Goal: Navigation & Orientation: Find specific page/section

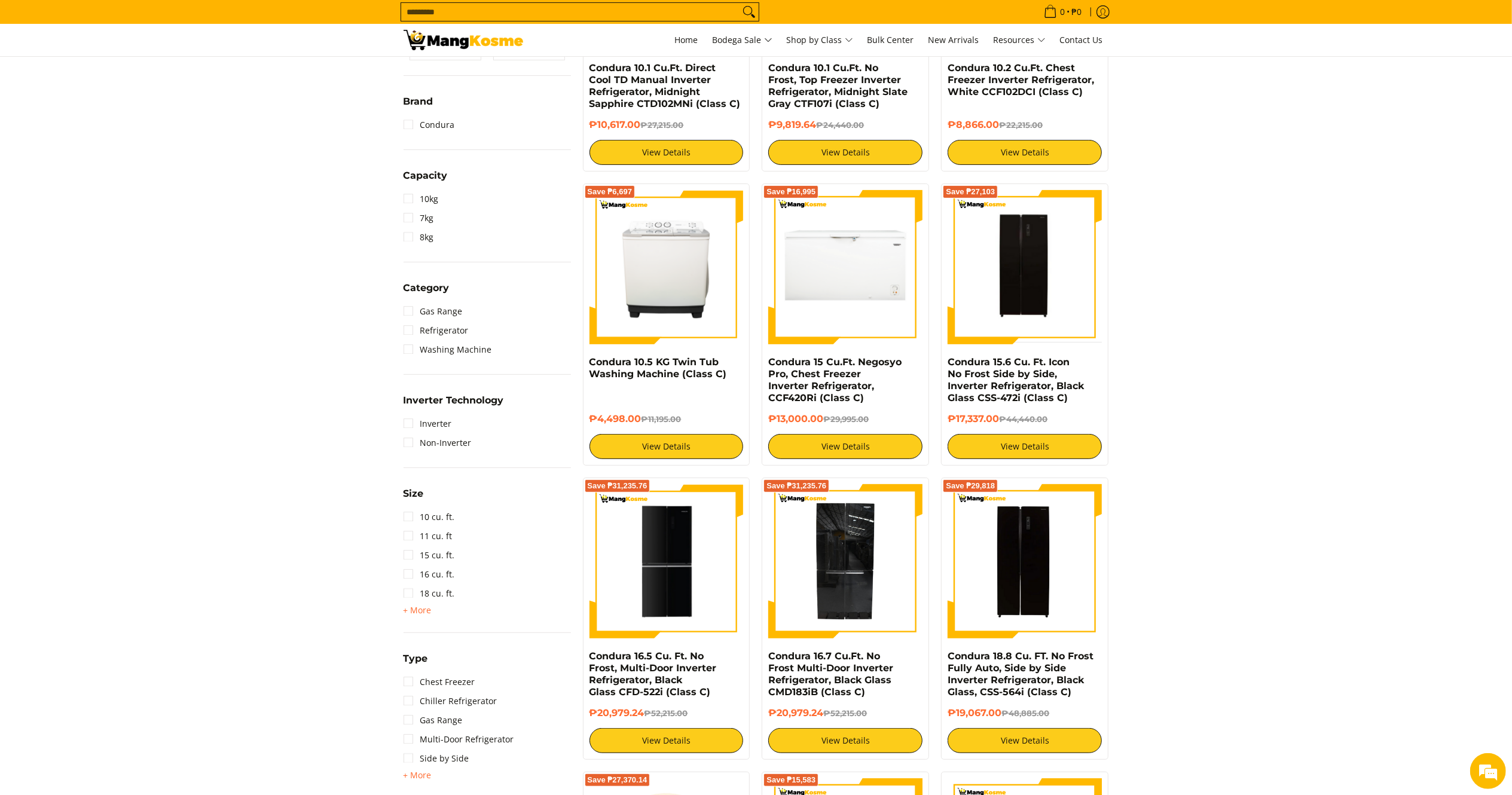
scroll to position [385, 0]
click at [450, 30] on img at bounding box center [463, 40] width 120 height 20
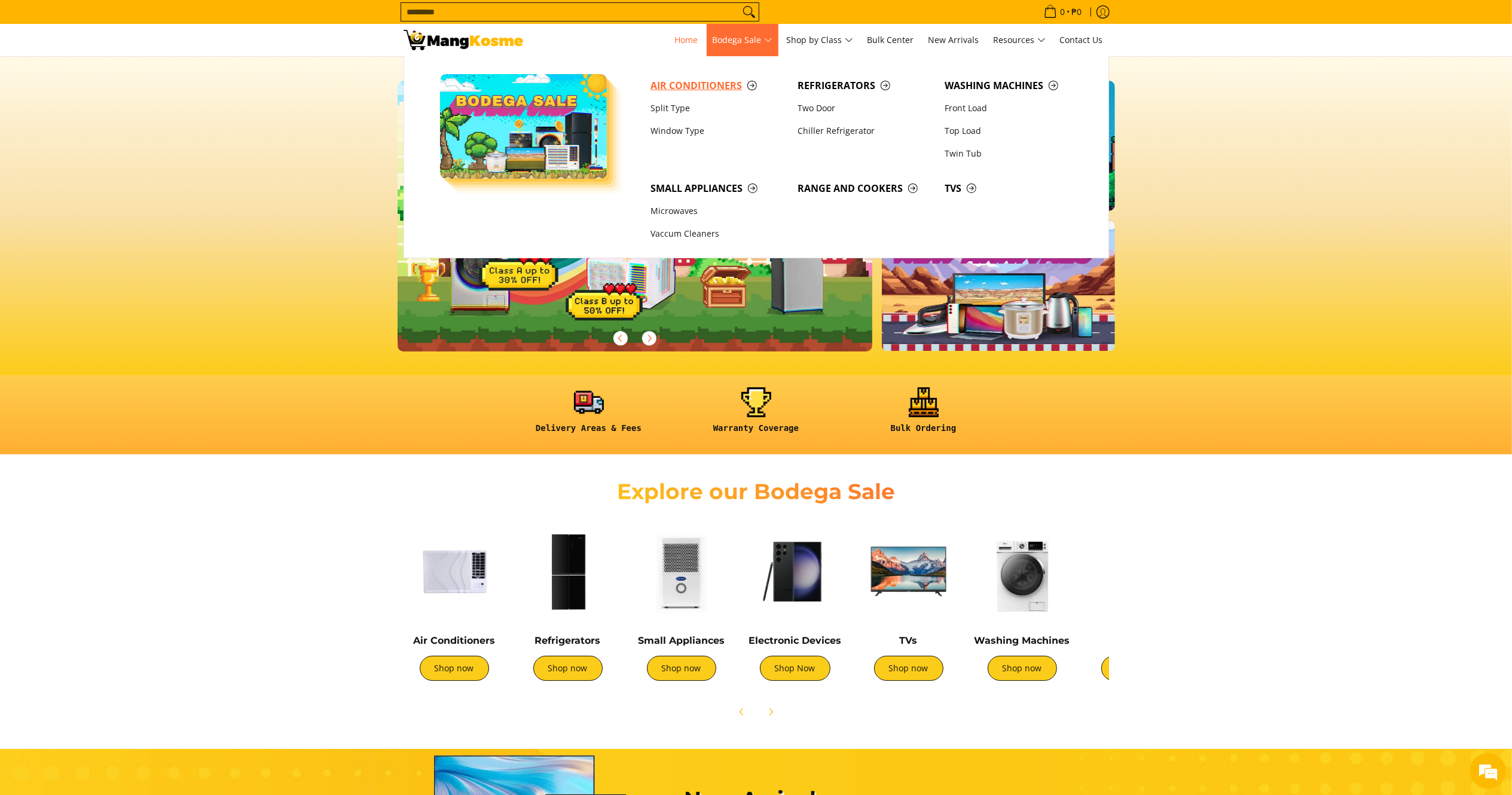
click at [691, 87] on span "Air Conditioners" at bounding box center [718, 86] width 135 height 15
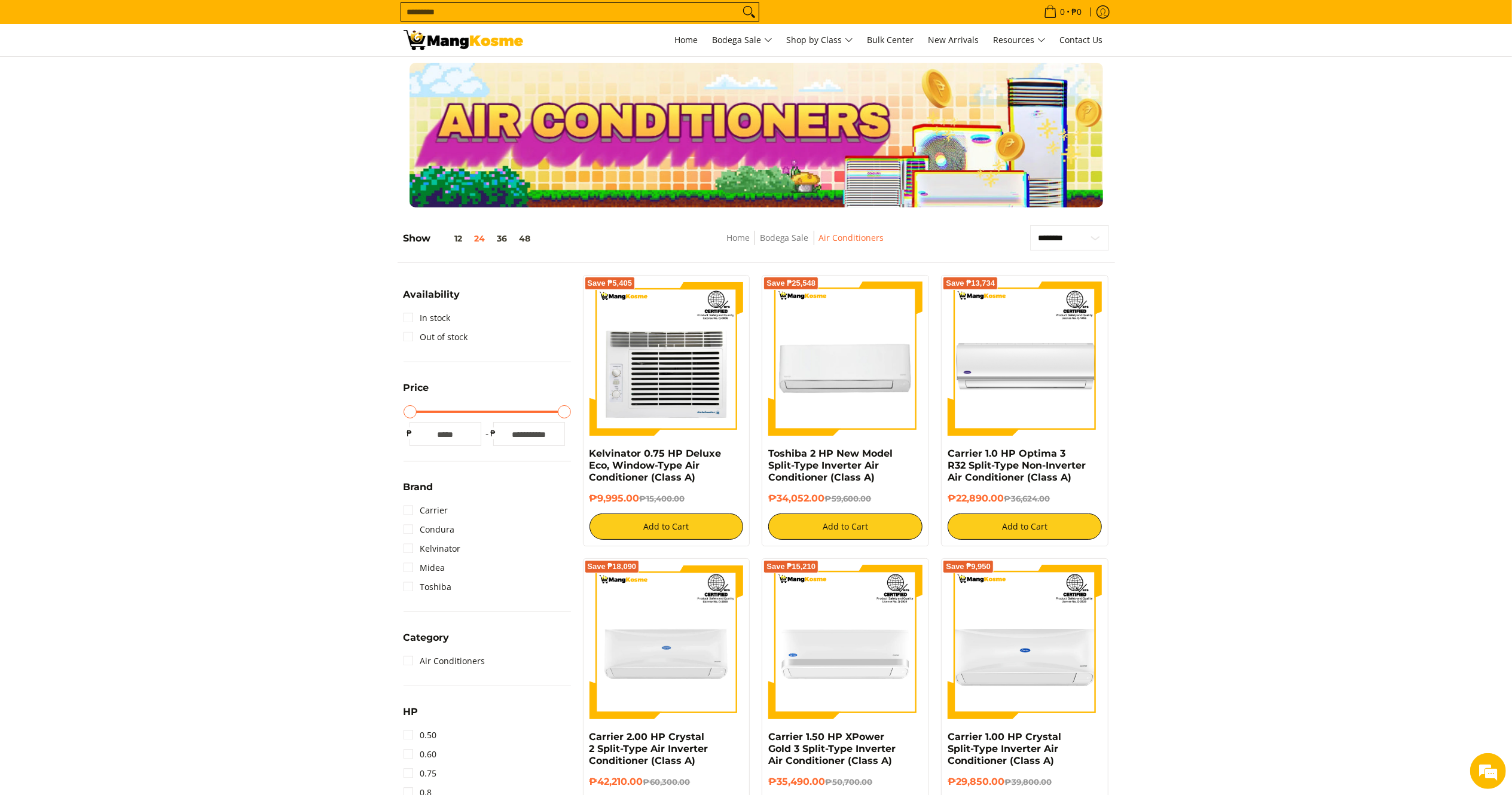
click at [485, 40] on img at bounding box center [463, 40] width 120 height 20
